Goal: Information Seeking & Learning: Learn about a topic

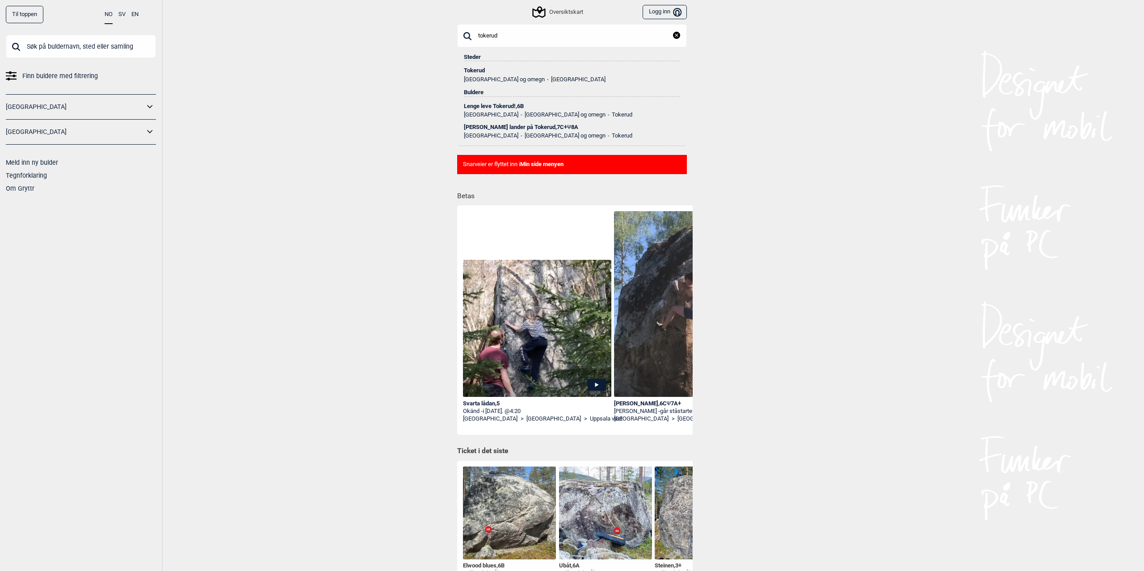
type input "tokerud"
click at [477, 69] on div "Tokerud" at bounding box center [572, 70] width 216 height 6
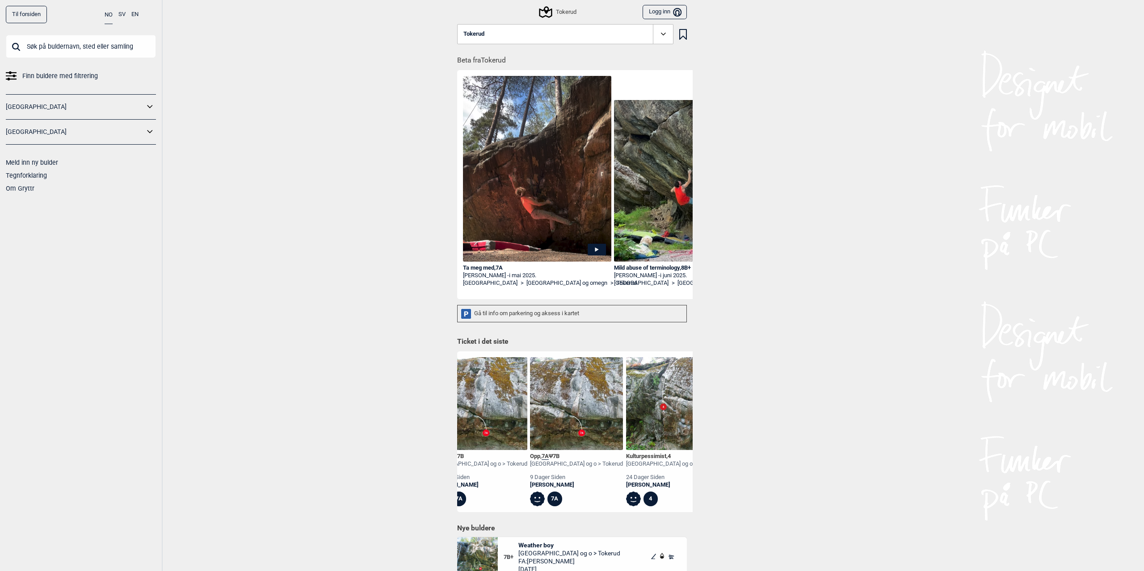
scroll to position [0, 122]
click at [576, 428] on img at bounding box center [579, 403] width 93 height 93
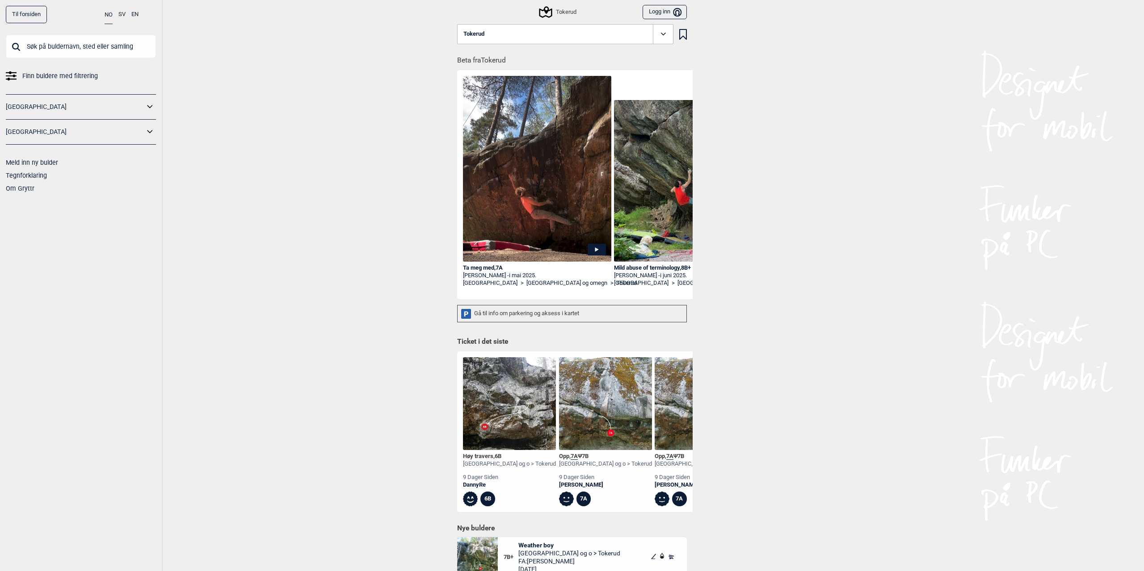
click at [481, 269] on div "Ta meg med , 7A" at bounding box center [537, 269] width 148 height 8
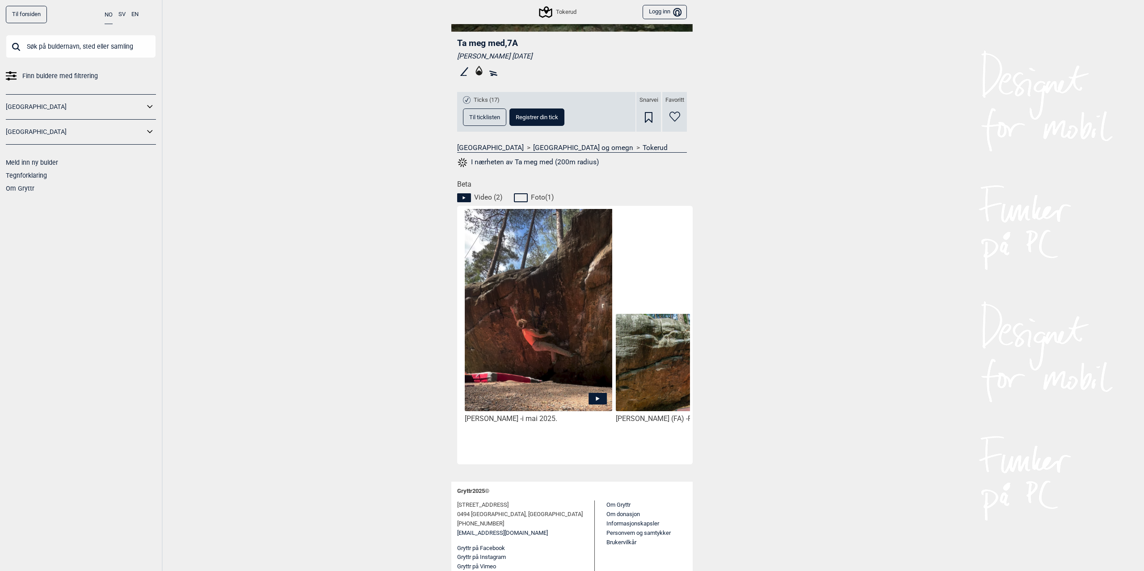
click at [534, 271] on img at bounding box center [538, 310] width 147 height 204
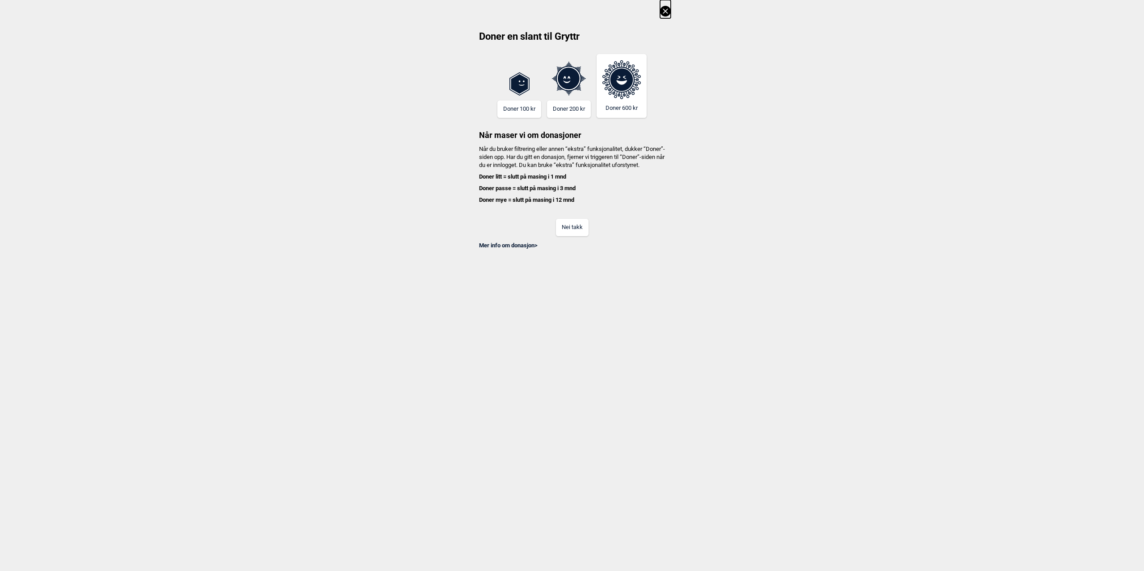
click at [668, 11] on icon at bounding box center [665, 11] width 11 height 11
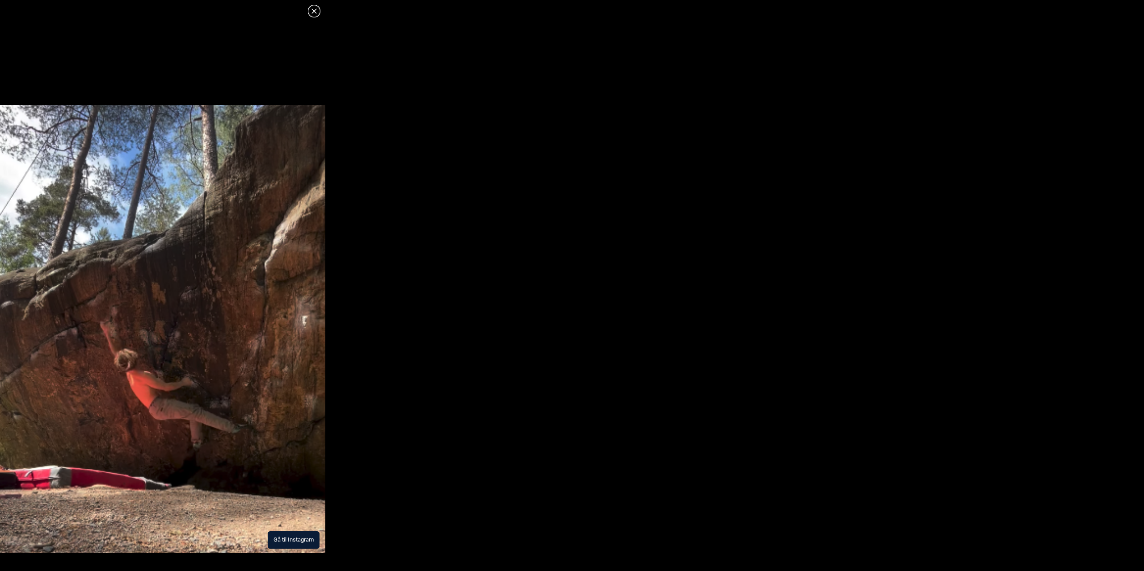
click at [212, 283] on img at bounding box center [162, 329] width 325 height 449
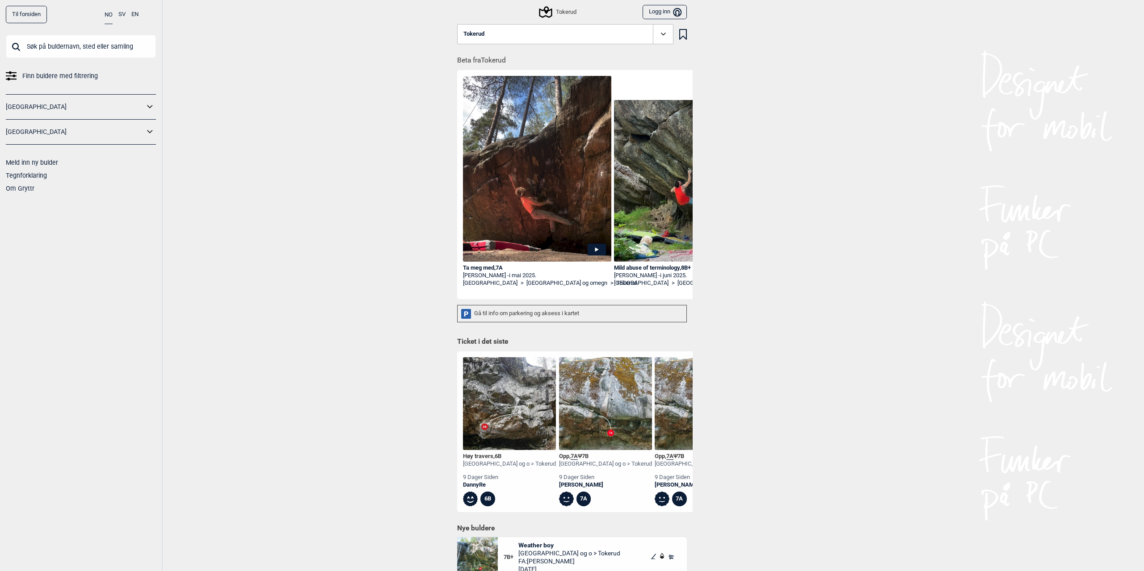
click at [675, 174] on img at bounding box center [688, 181] width 148 height 162
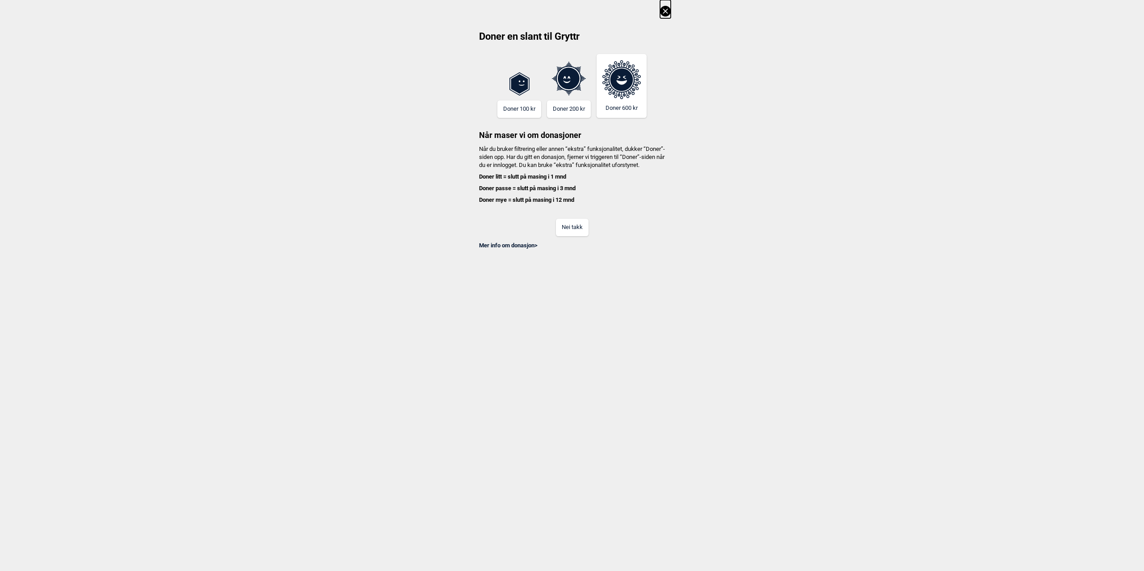
click at [662, 10] on icon at bounding box center [665, 11] width 11 height 11
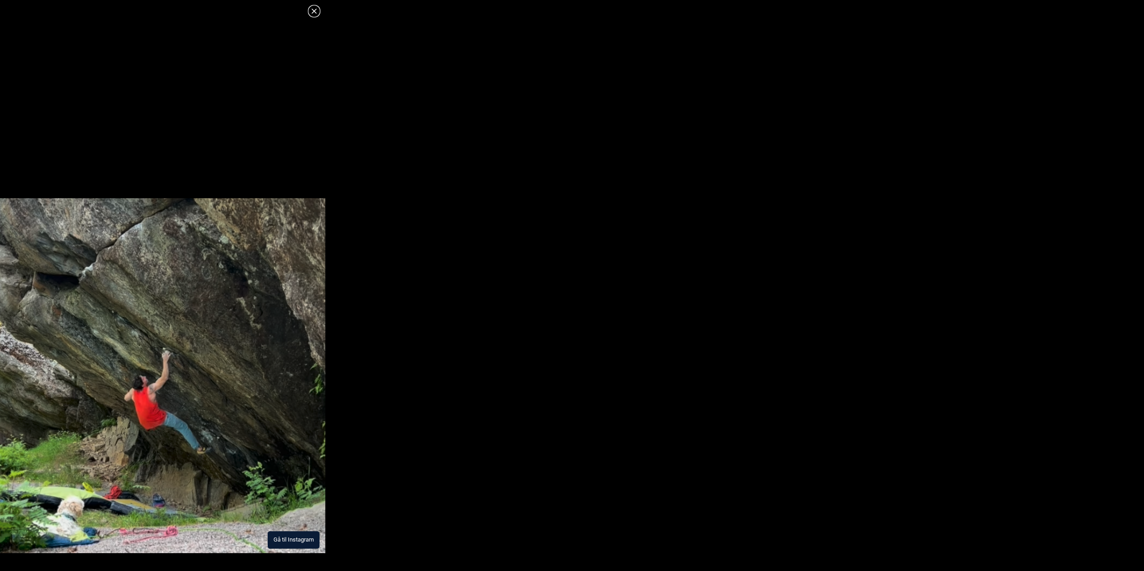
click at [303, 540] on button "Gå til Instagram" at bounding box center [294, 540] width 52 height 17
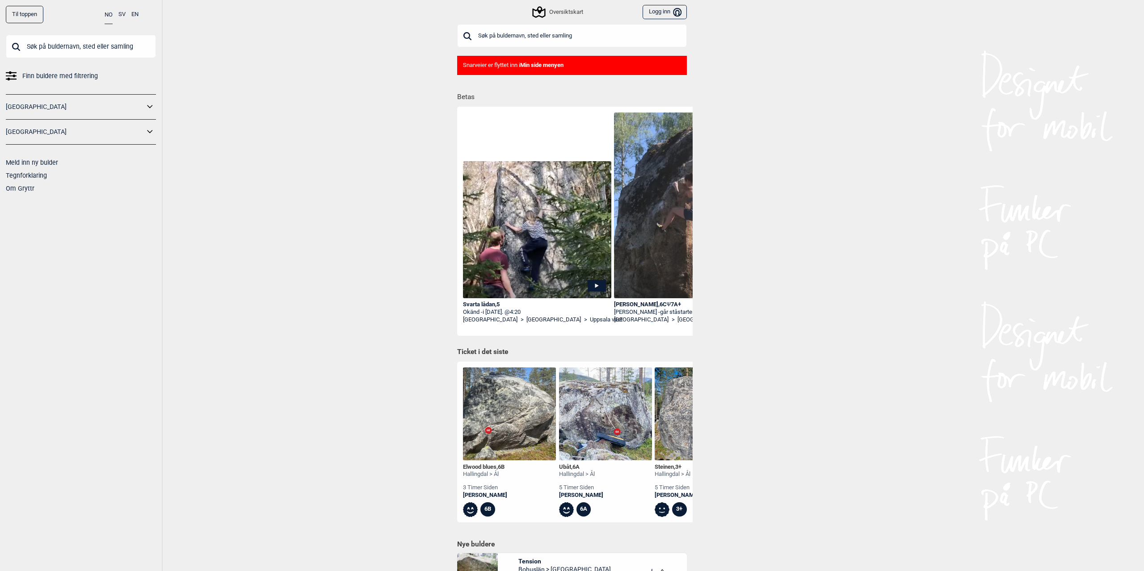
click at [507, 38] on input "text" at bounding box center [572, 35] width 230 height 23
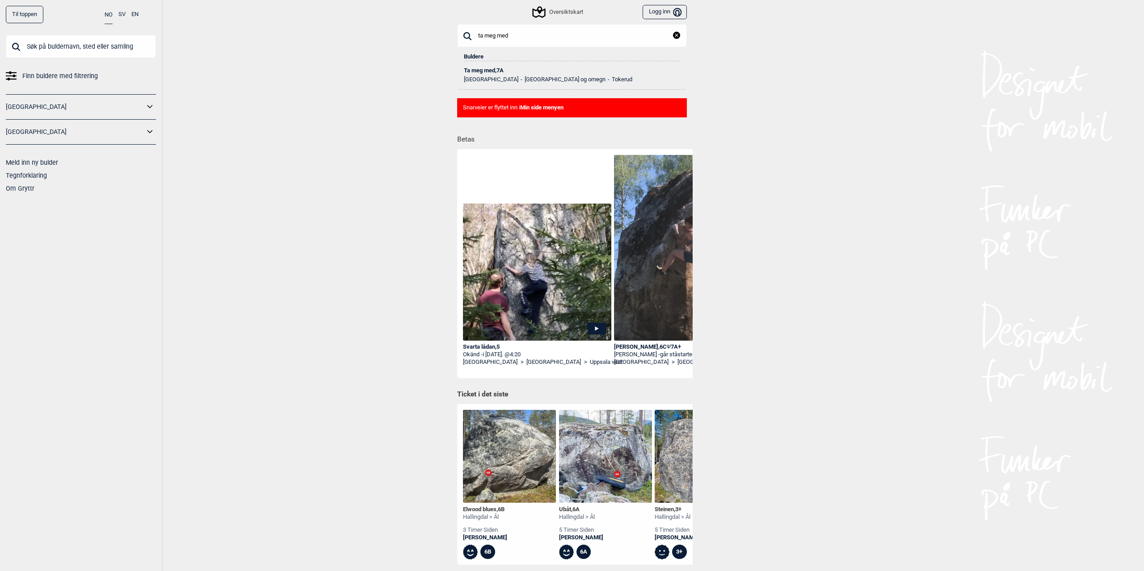
type input "ta meg med"
click at [496, 67] on div "Ta meg med , 7A" at bounding box center [572, 70] width 216 height 6
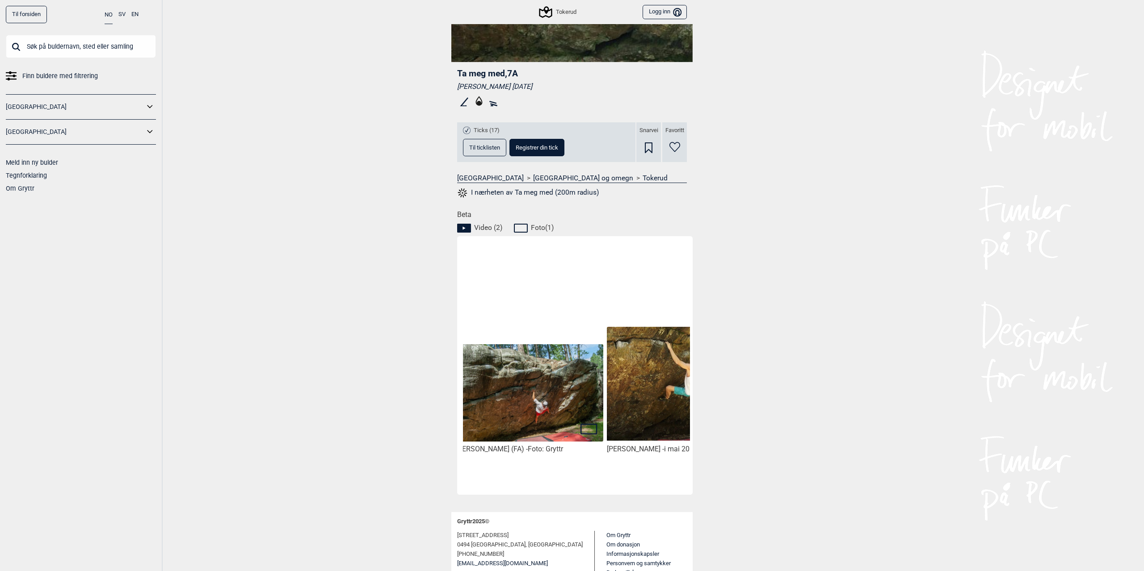
scroll to position [0, 158]
click at [559, 387] on img at bounding box center [531, 393] width 147 height 98
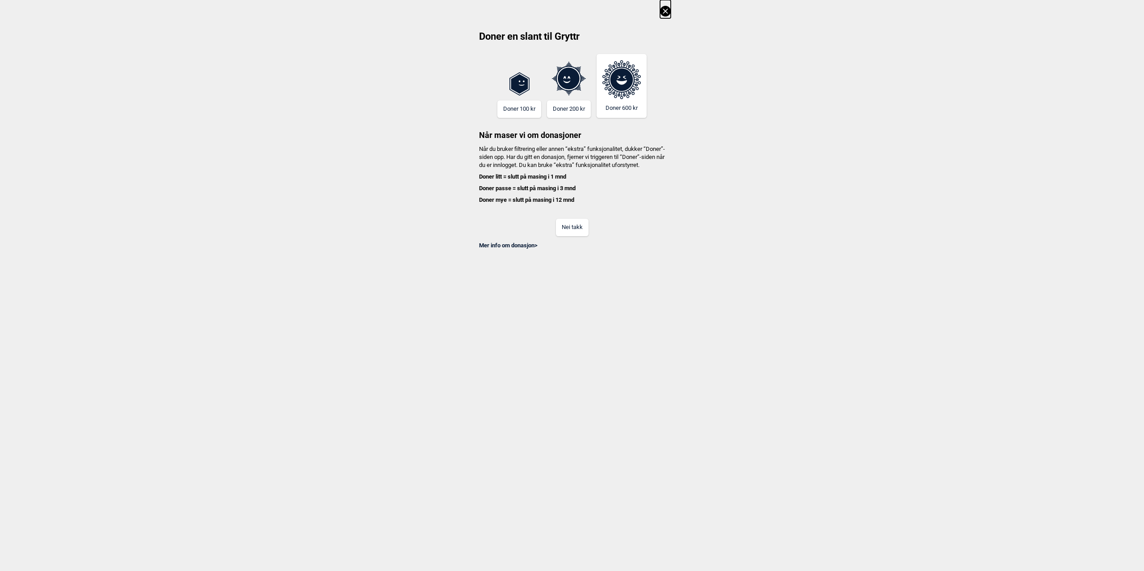
click at [665, 12] on icon at bounding box center [665, 11] width 11 height 11
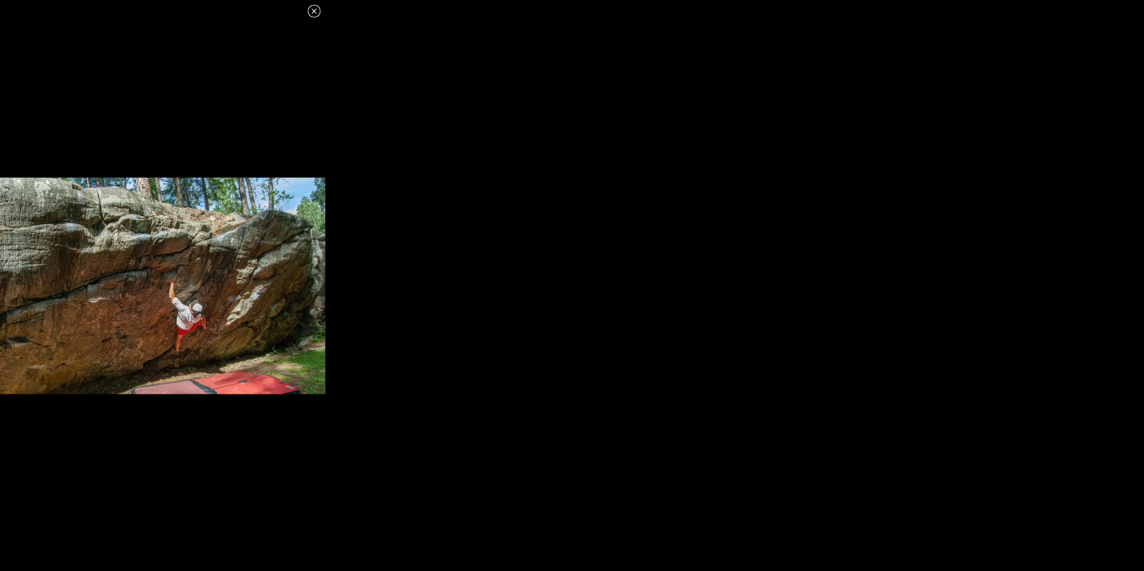
click at [193, 288] on img at bounding box center [162, 286] width 325 height 217
click at [113, 297] on img at bounding box center [162, 286] width 325 height 217
click at [164, 272] on img at bounding box center [162, 286] width 325 height 217
click at [299, 386] on img at bounding box center [162, 286] width 325 height 217
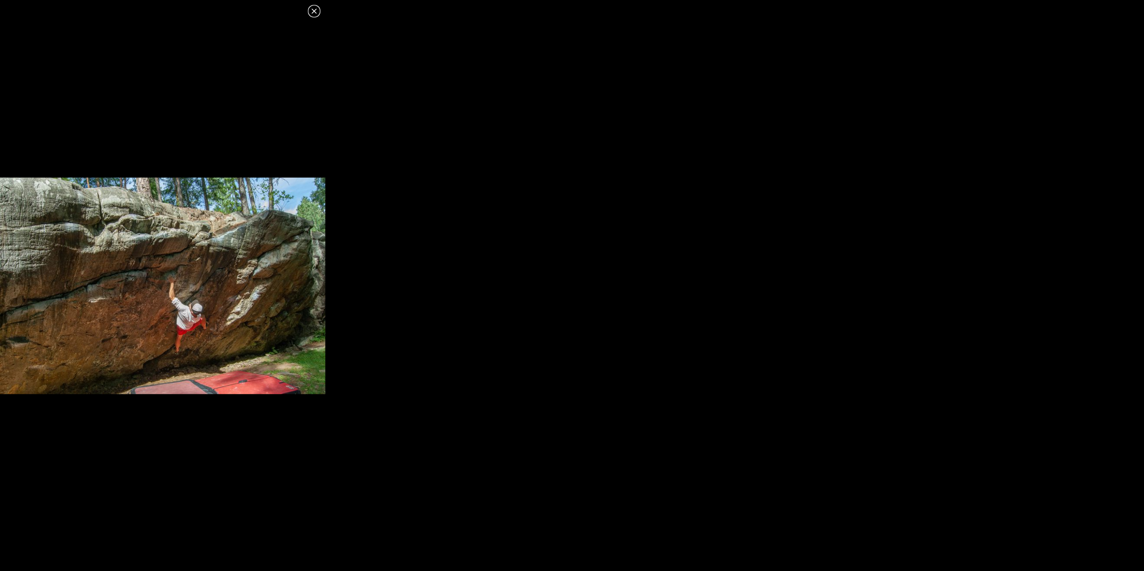
click at [316, 10] on icon at bounding box center [314, 11] width 11 height 11
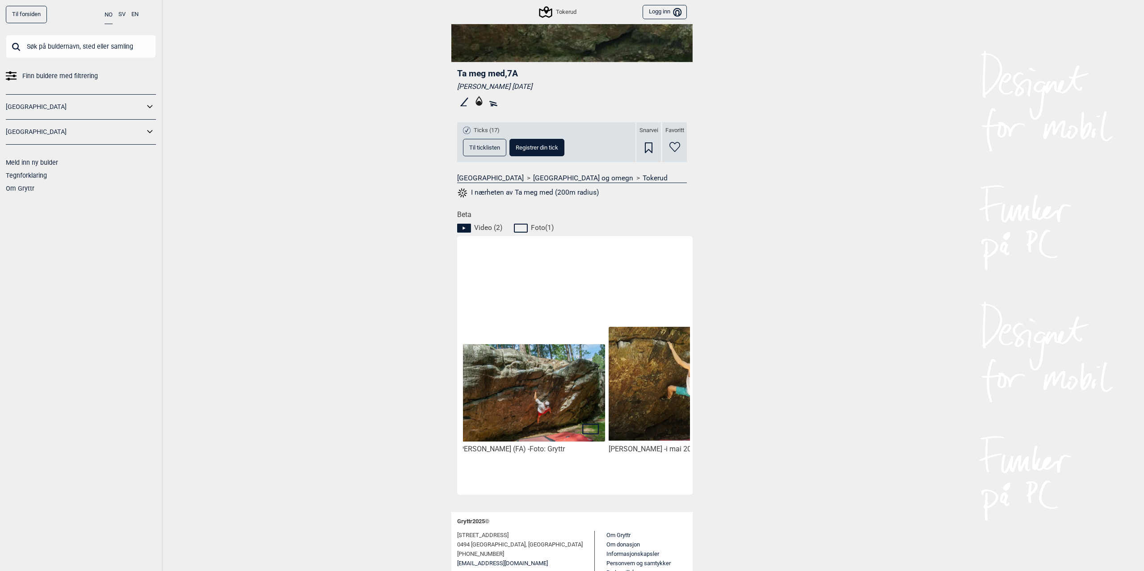
click at [649, 365] on img at bounding box center [682, 384] width 147 height 114
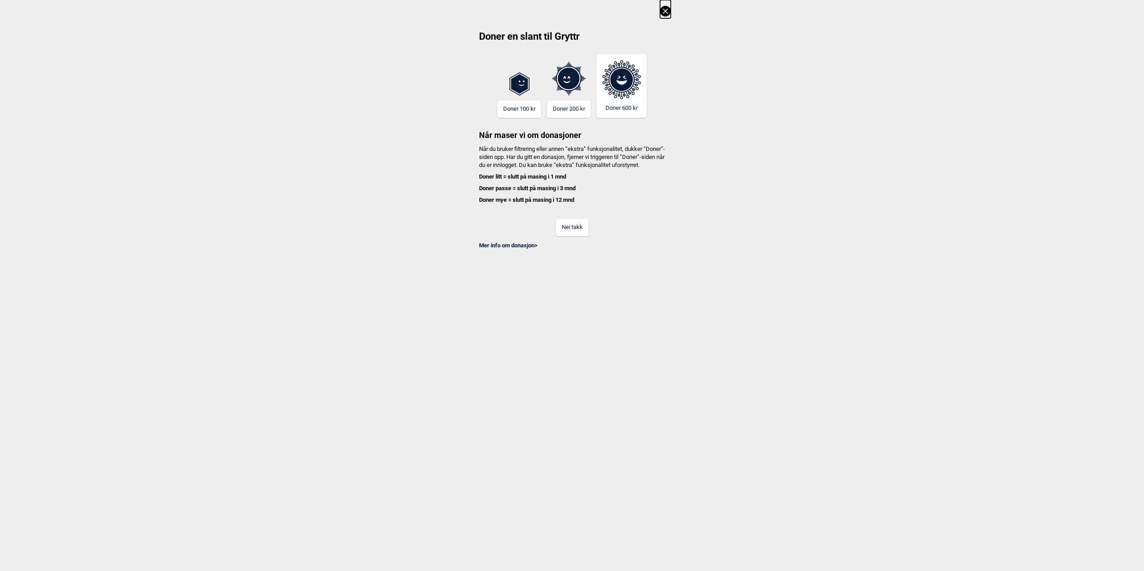
click at [563, 235] on button "Nei takk" at bounding box center [572, 227] width 33 height 17
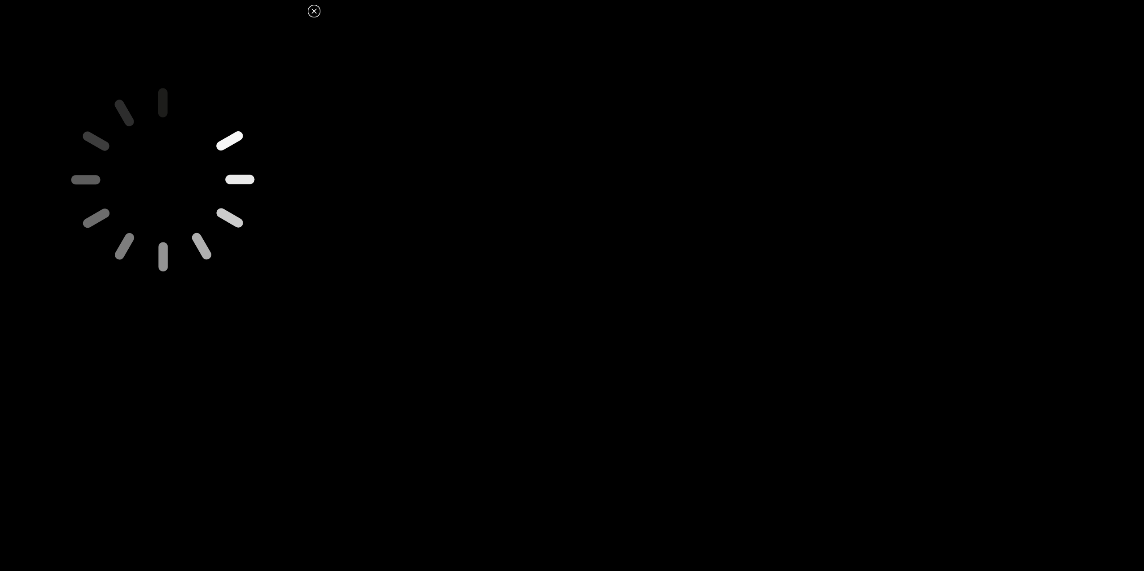
click at [201, 171] on icon at bounding box center [163, 179] width 443 height 443
click at [210, 245] on icon at bounding box center [163, 179] width 314 height 314
drag, startPoint x: 168, startPoint y: 204, endPoint x: 626, endPoint y: 318, distance: 471.8
click at [623, 318] on dialog at bounding box center [572, 285] width 1144 height 571
click at [312, 10] on icon at bounding box center [314, 11] width 11 height 11
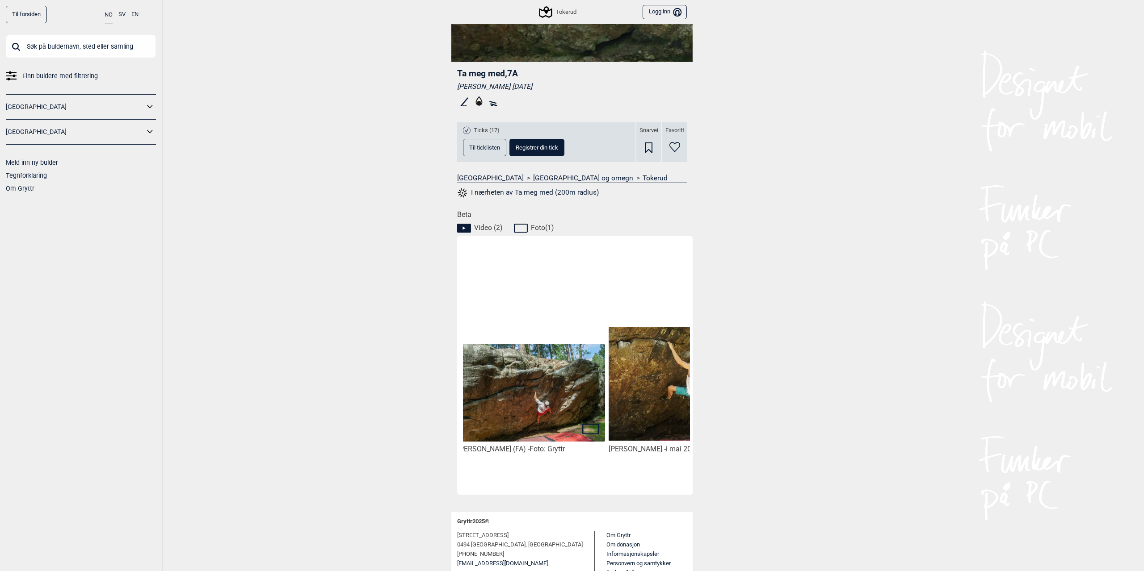
click at [551, 410] on img at bounding box center [531, 393] width 147 height 98
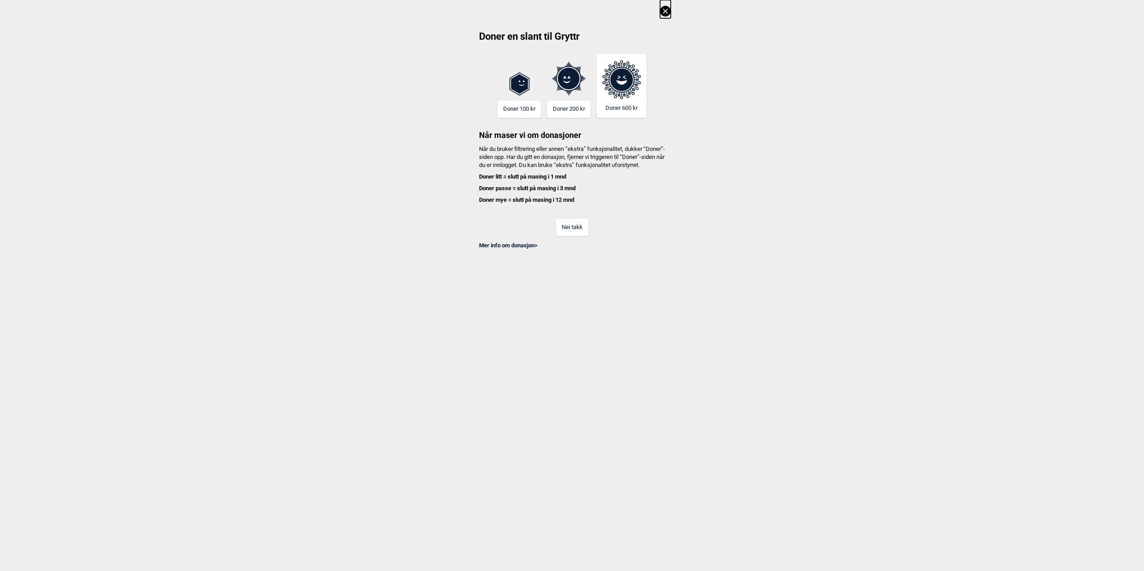
click at [575, 236] on button "Nei takk" at bounding box center [572, 227] width 33 height 17
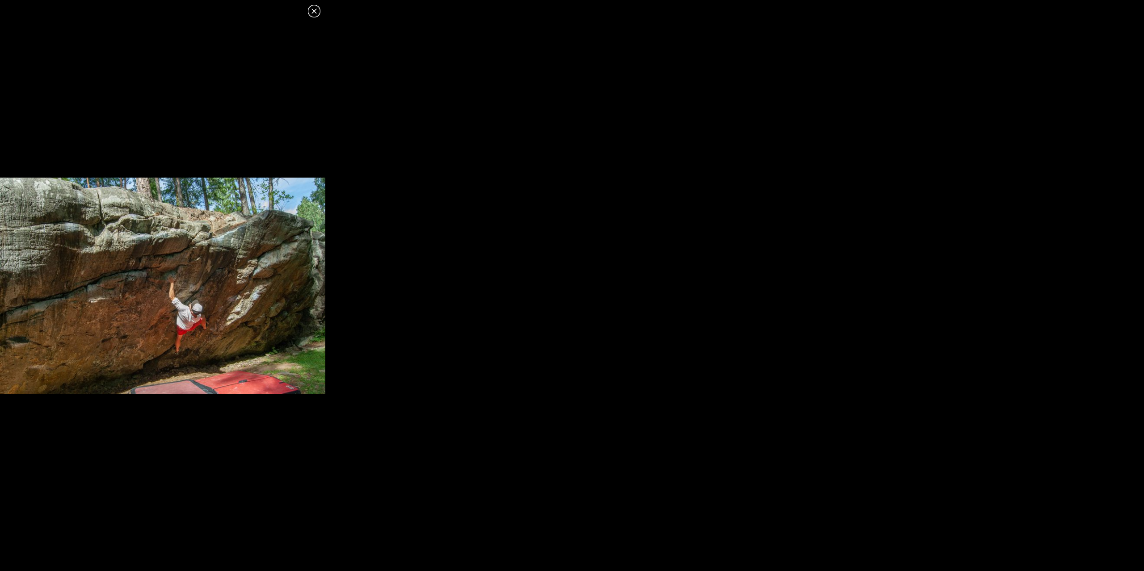
click at [154, 304] on img at bounding box center [162, 286] width 325 height 217
click at [197, 109] on div at bounding box center [162, 285] width 325 height 537
drag, startPoint x: 390, startPoint y: 416, endPoint x: 500, endPoint y: 368, distance: 119.9
click at [407, 412] on dialog at bounding box center [572, 285] width 1144 height 571
drag, startPoint x: 500, startPoint y: 368, endPoint x: 408, endPoint y: 215, distance: 178.5
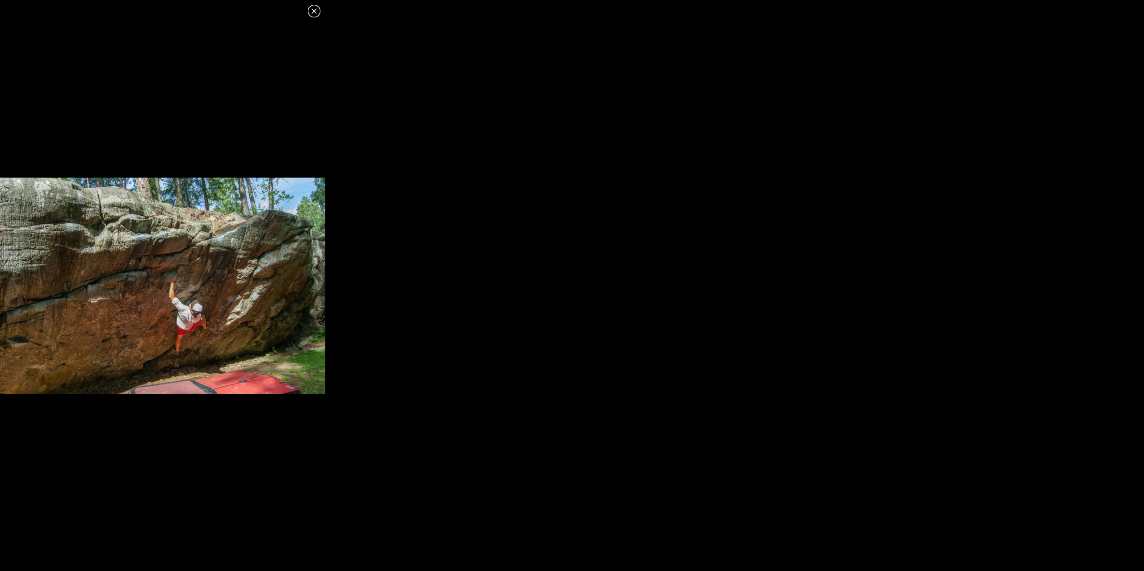
click at [508, 353] on dialog at bounding box center [572, 285] width 1144 height 571
drag, startPoint x: 408, startPoint y: 215, endPoint x: 310, endPoint y: 194, distance: 100.4
click at [368, 210] on dialog at bounding box center [572, 285] width 1144 height 571
click at [115, 257] on img at bounding box center [162, 286] width 325 height 217
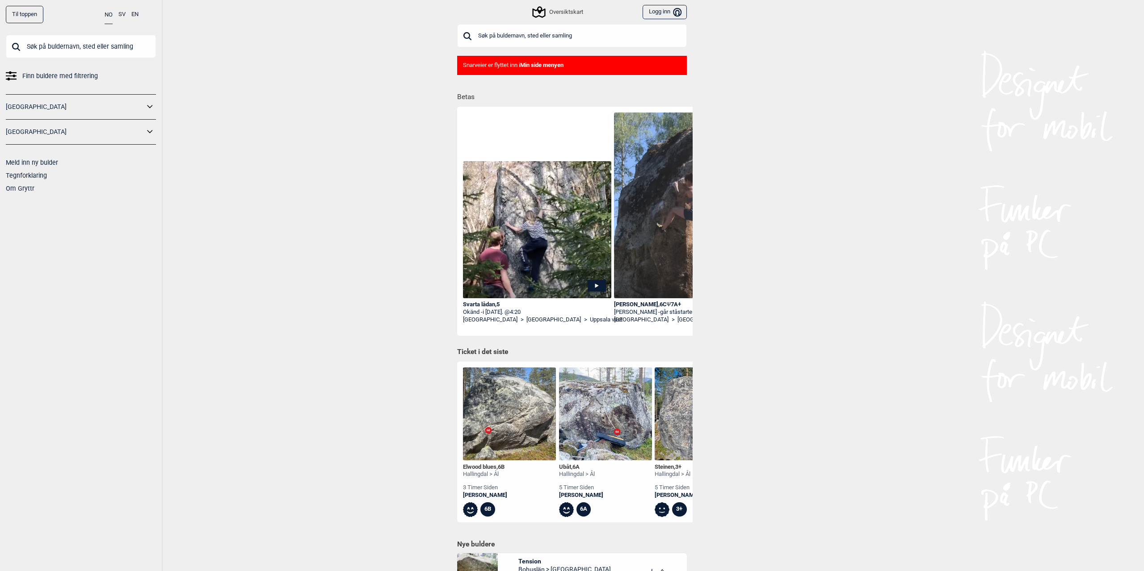
click at [482, 33] on input "text" at bounding box center [572, 35] width 230 height 23
type input "a"
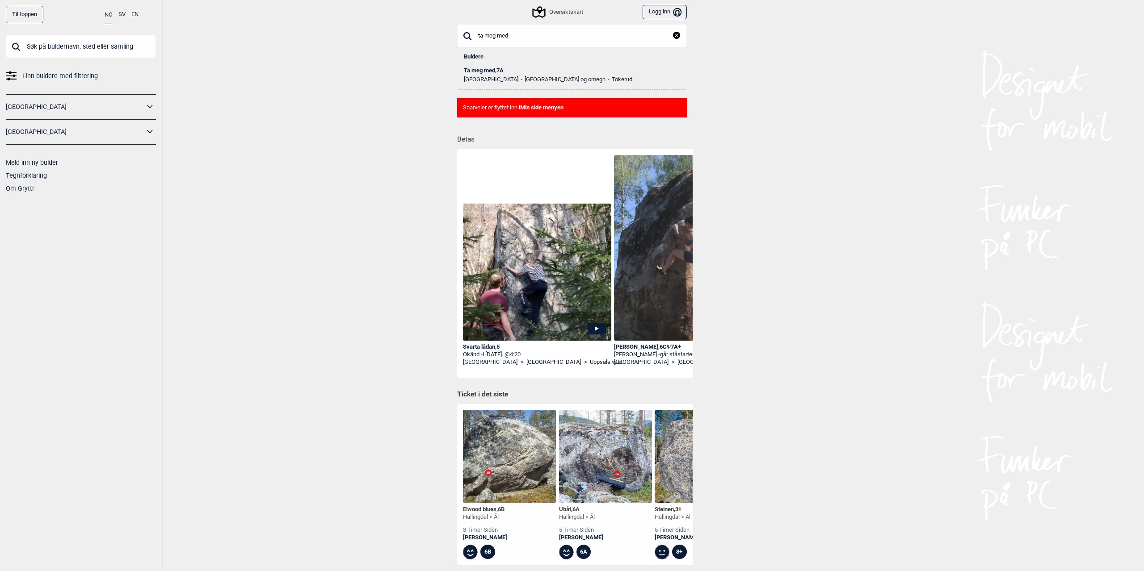
type input "ta meg med"
click at [494, 68] on div "Ta meg med , 7A" at bounding box center [572, 70] width 216 height 6
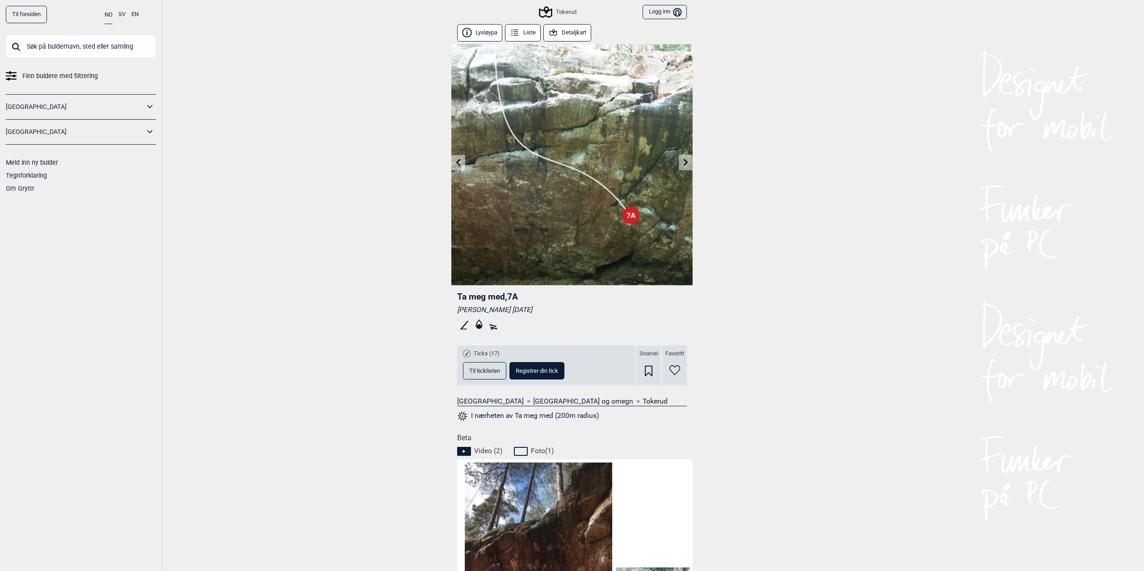
click at [682, 162] on icon at bounding box center [685, 162] width 7 height 7
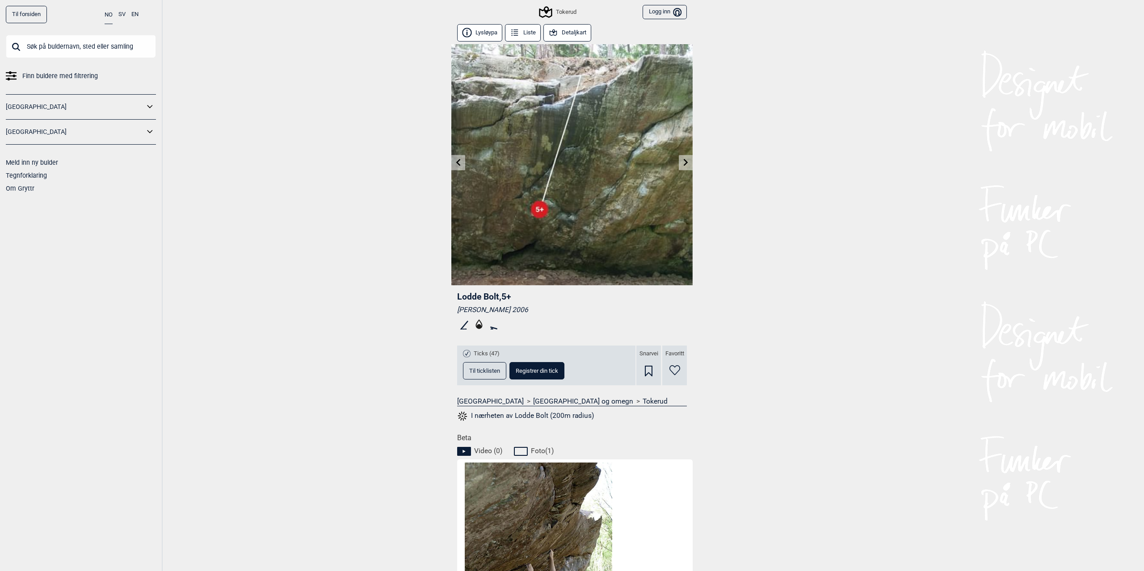
click at [684, 160] on icon at bounding box center [686, 162] width 4 height 7
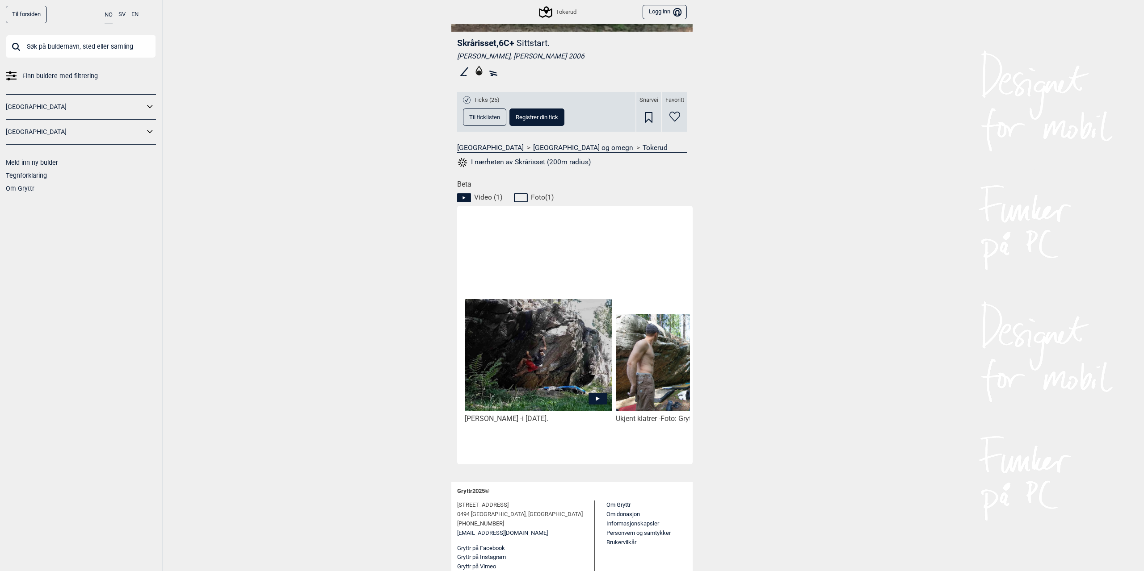
click at [518, 342] on img at bounding box center [538, 354] width 147 height 111
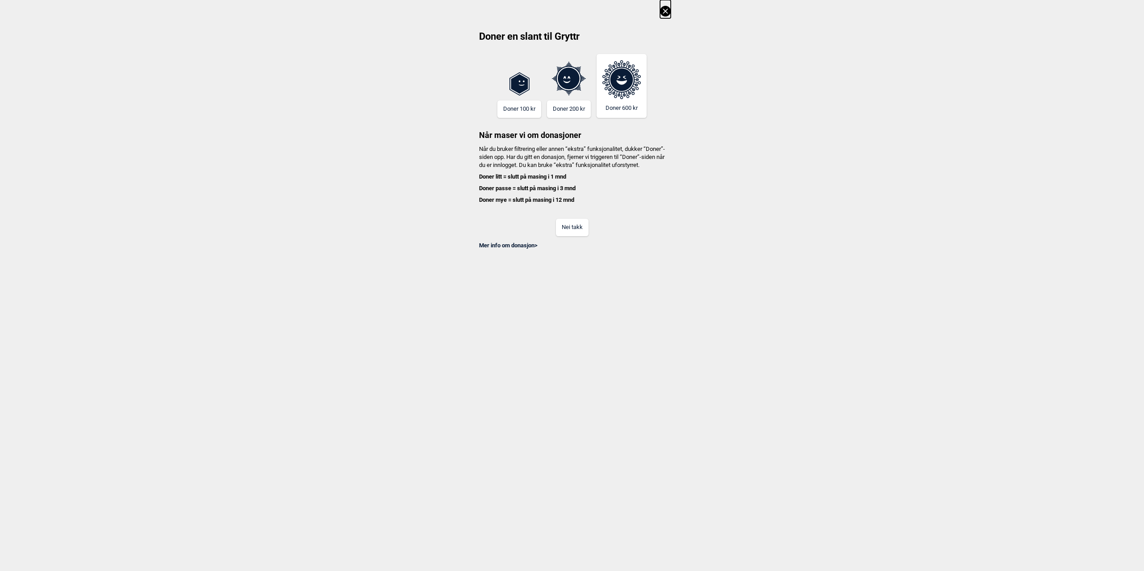
click at [560, 236] on button "Nei takk" at bounding box center [572, 227] width 33 height 17
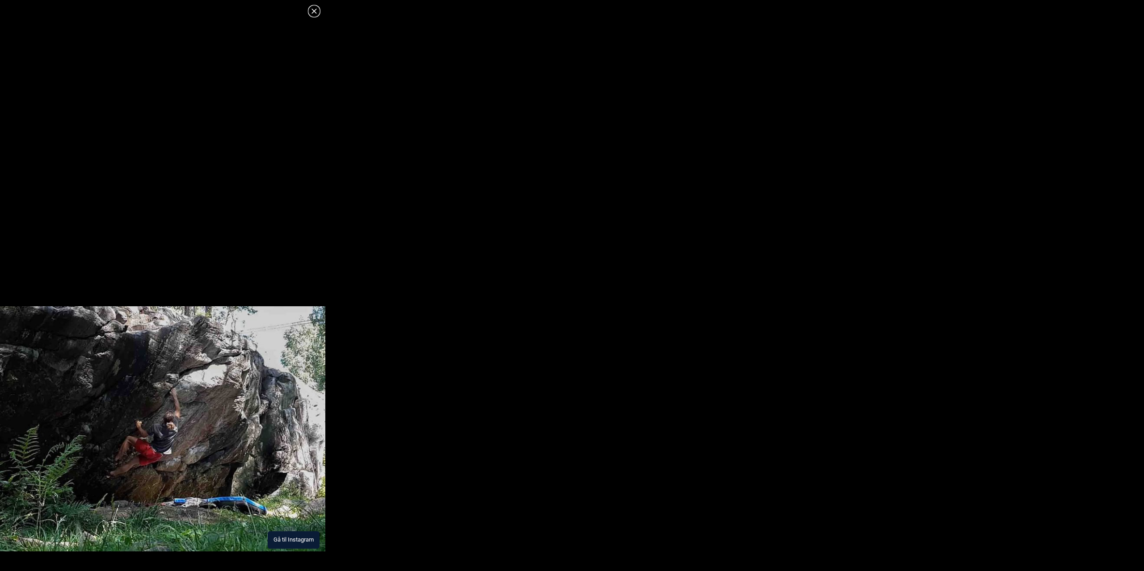
click at [294, 542] on button "Gå til Instagram" at bounding box center [294, 540] width 52 height 17
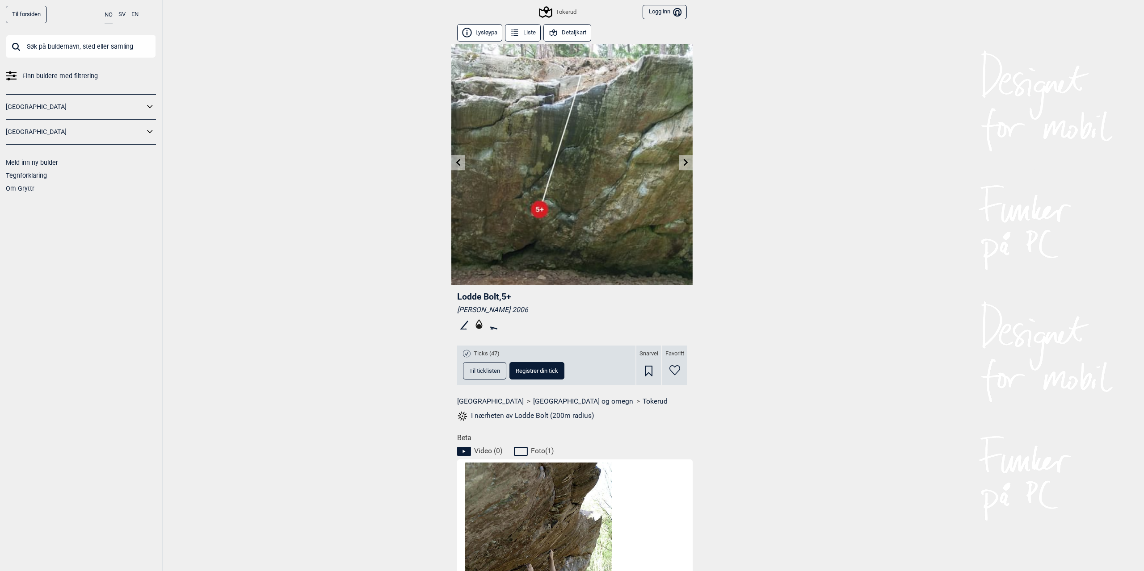
click at [682, 159] on icon at bounding box center [685, 162] width 7 height 7
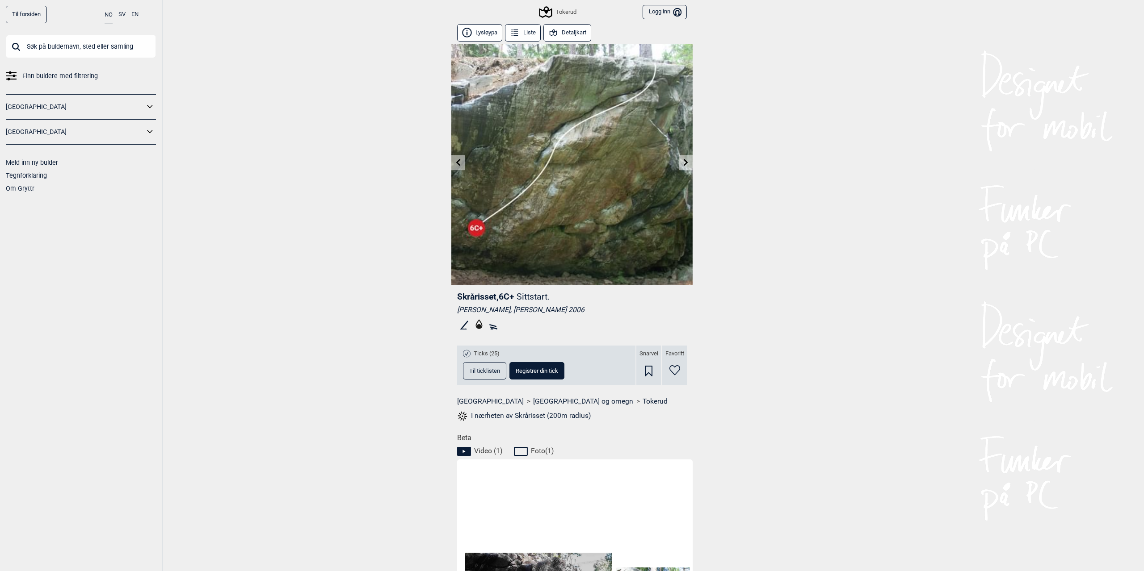
click at [682, 159] on icon at bounding box center [685, 162] width 7 height 7
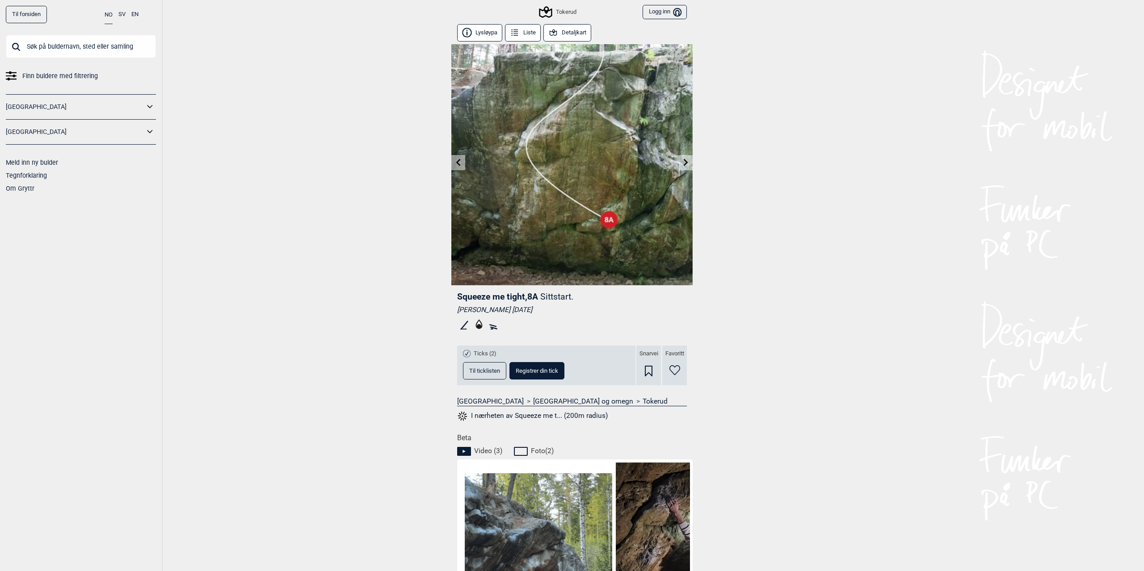
click at [684, 160] on icon at bounding box center [685, 162] width 7 height 7
